Goal: Complete application form: Complete application form

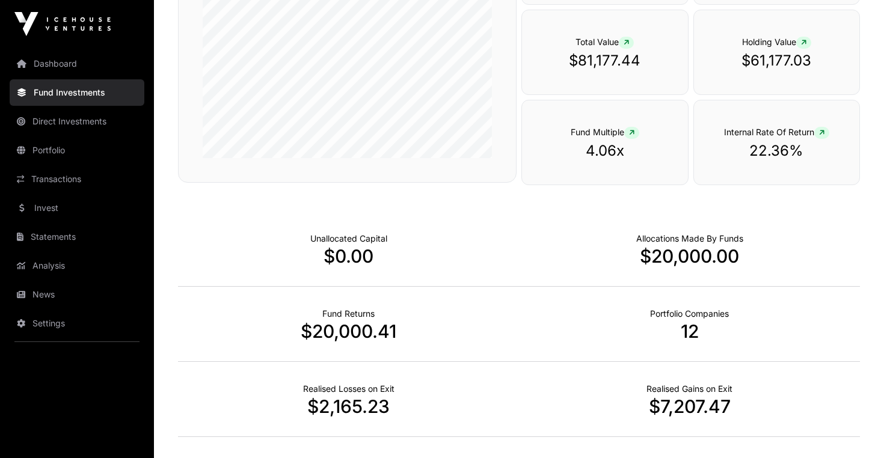
scroll to position [229, 0]
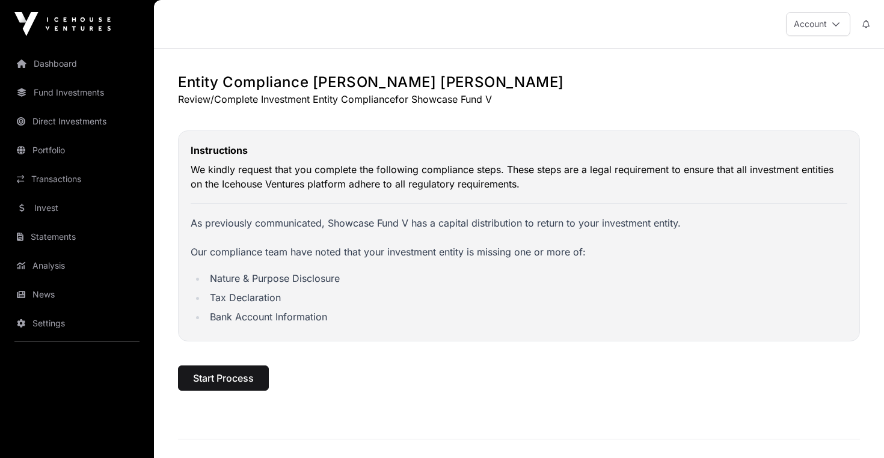
scroll to position [2428, 0]
click at [239, 377] on span "Start Process" at bounding box center [223, 378] width 61 height 14
select select
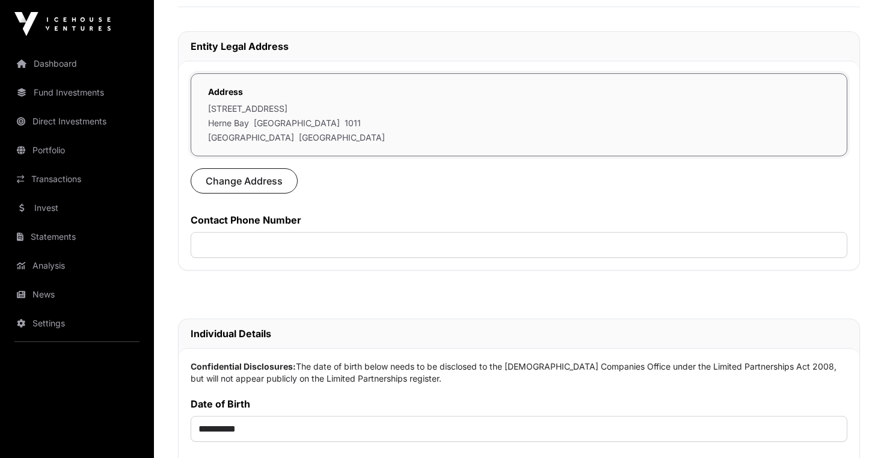
scroll to position [331, 0]
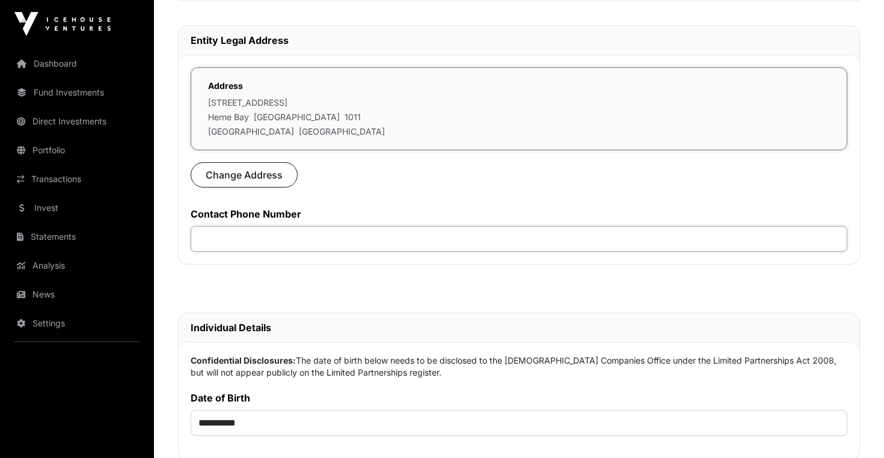
click at [281, 240] on input "text" at bounding box center [519, 239] width 656 height 26
type input "**********"
type input "********"
select select "*"
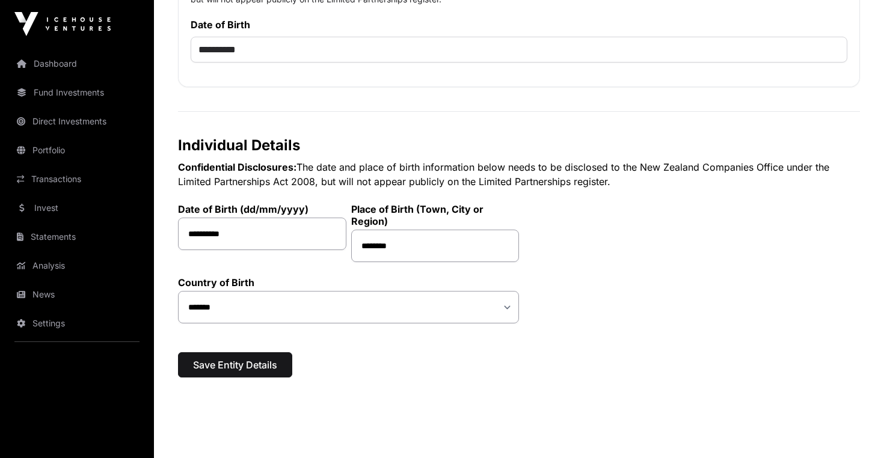
scroll to position [727, 0]
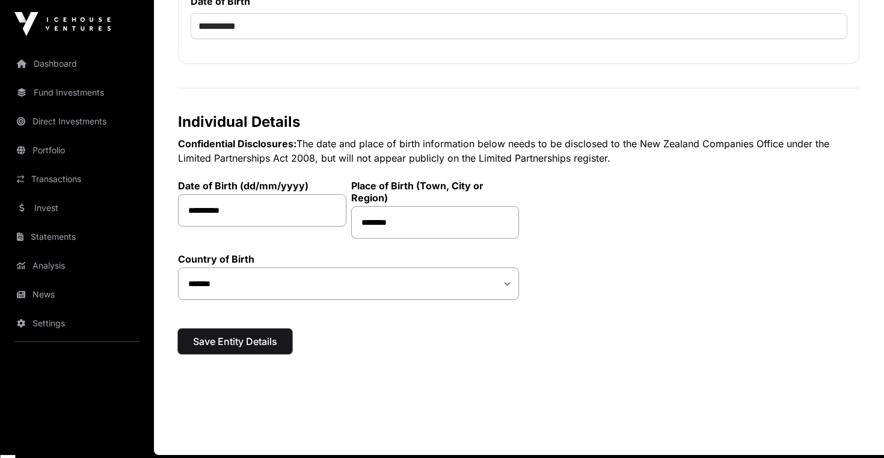
click at [238, 344] on span "Save Entity Details" at bounding box center [235, 341] width 84 height 14
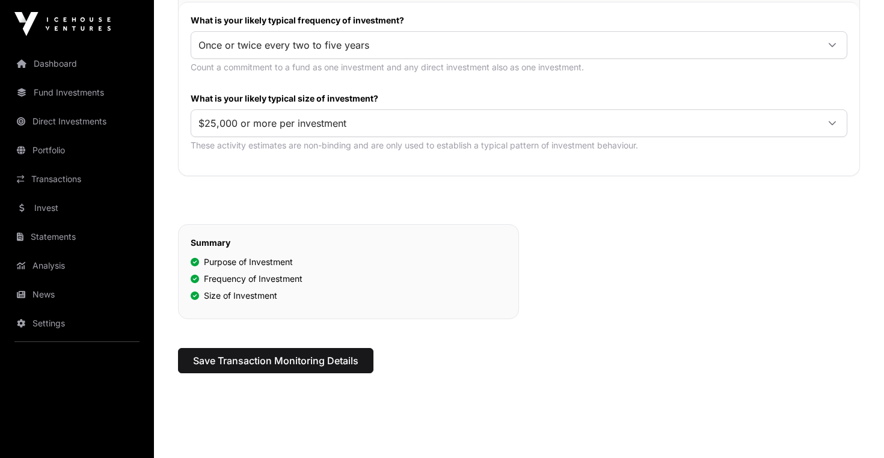
scroll to position [588, 0]
click at [326, 360] on span "Save Transaction Monitoring Details" at bounding box center [275, 360] width 165 height 14
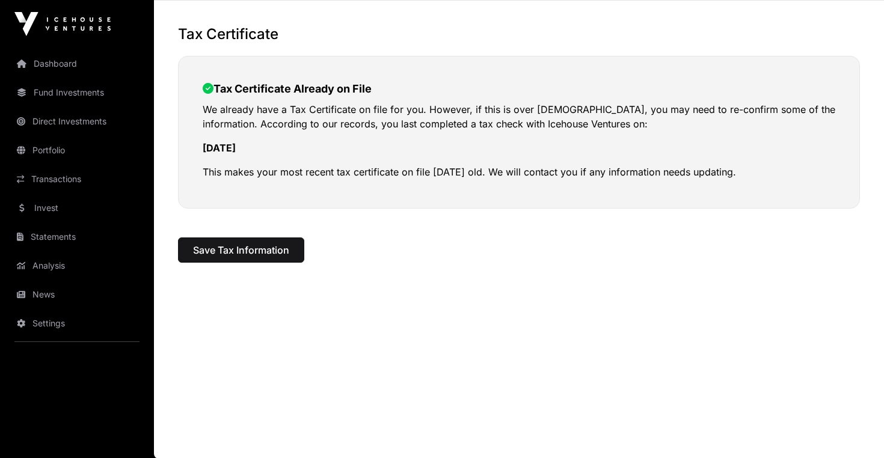
scroll to position [49, 0]
click at [272, 257] on button "Save Tax Information" at bounding box center [241, 249] width 126 height 25
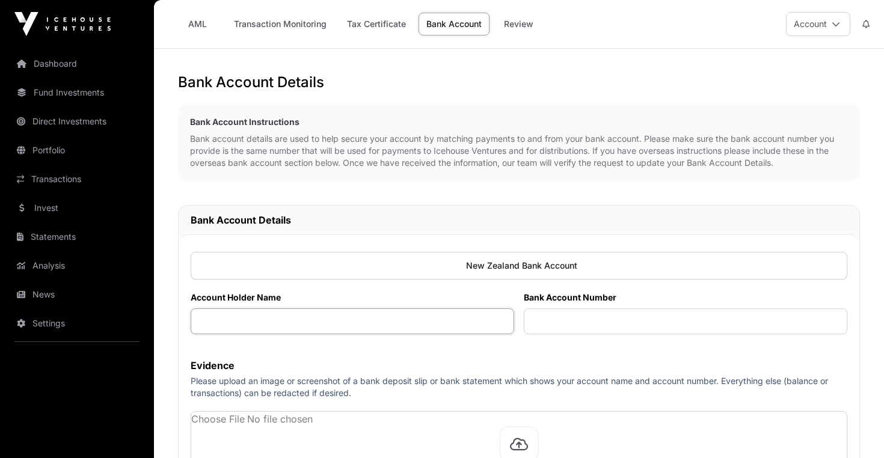
click at [289, 325] on input "text" at bounding box center [352, 321] width 323 height 26
type input "**********"
click at [569, 328] on input "text" at bounding box center [685, 321] width 323 height 26
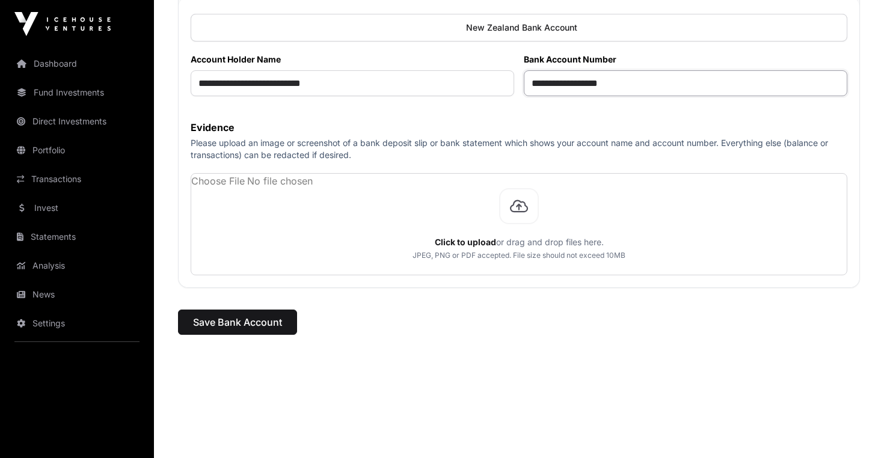
scroll to position [241, 0]
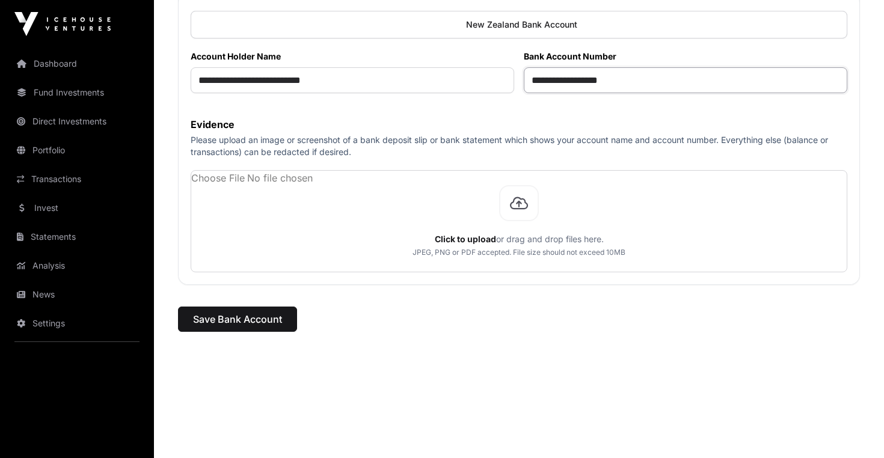
type input "**********"
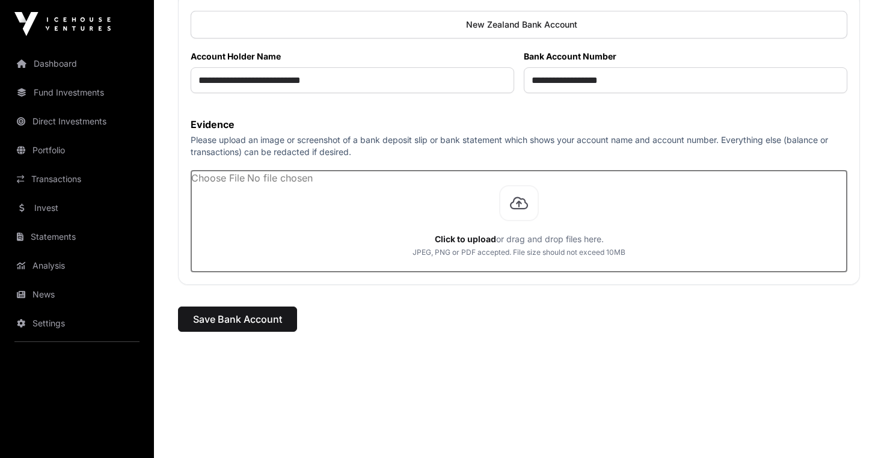
click at [519, 211] on input "file" at bounding box center [518, 221] width 655 height 101
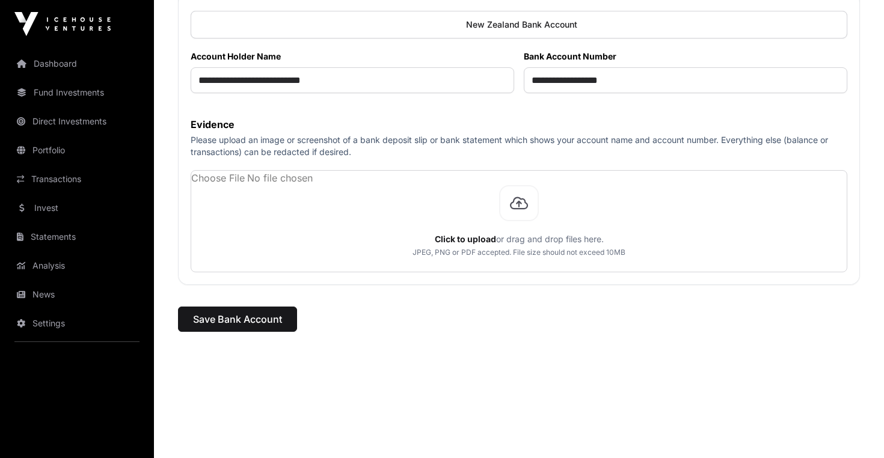
scroll to position [215, 0]
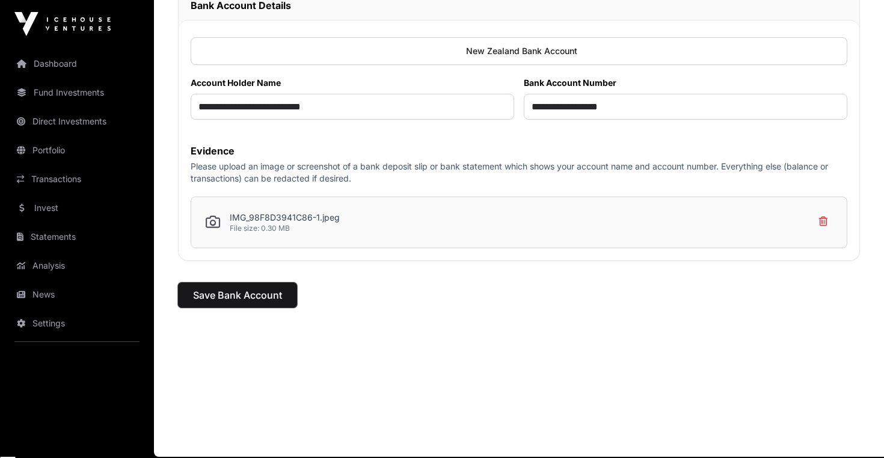
click at [248, 294] on span "Save Bank Account" at bounding box center [237, 295] width 89 height 14
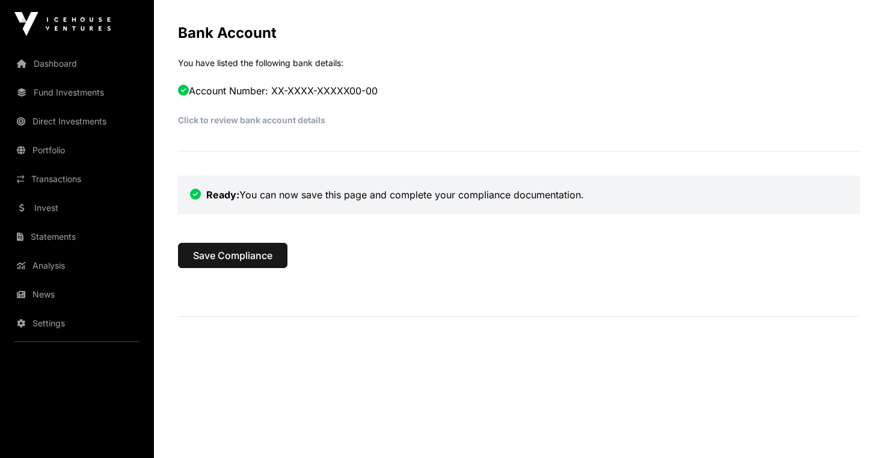
scroll to position [697, 0]
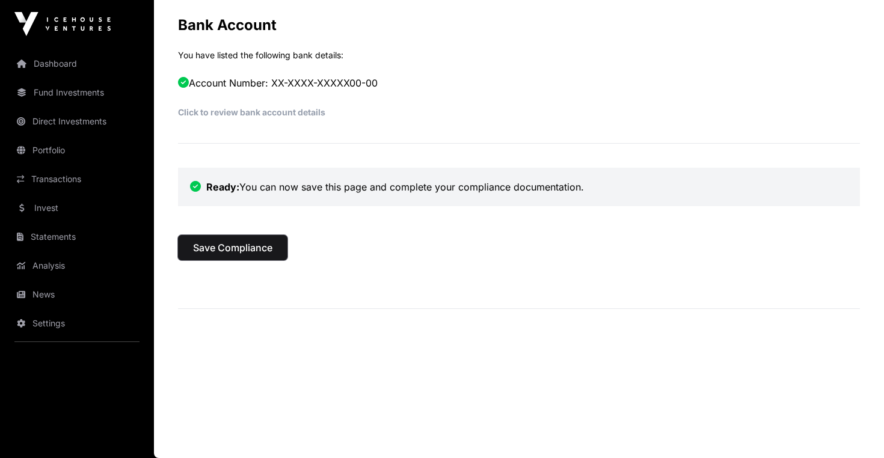
click at [260, 257] on button "Save Compliance" at bounding box center [232, 247] width 109 height 25
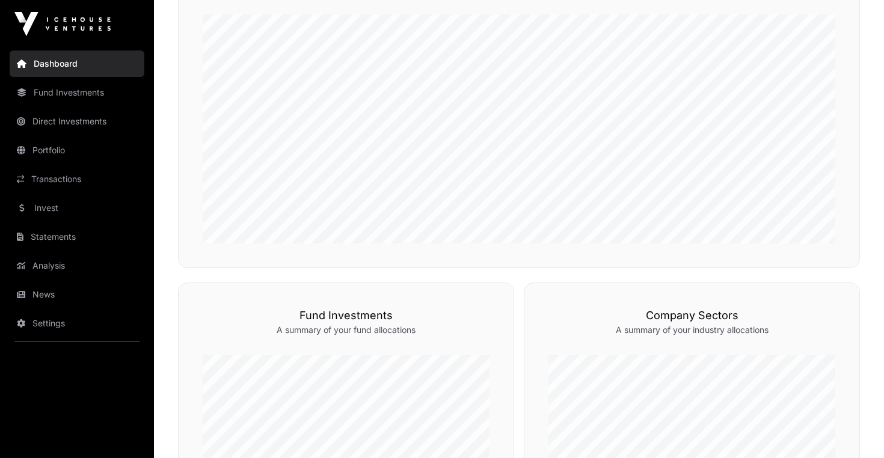
scroll to position [413, 0]
